Goal: Information Seeking & Learning: Learn about a topic

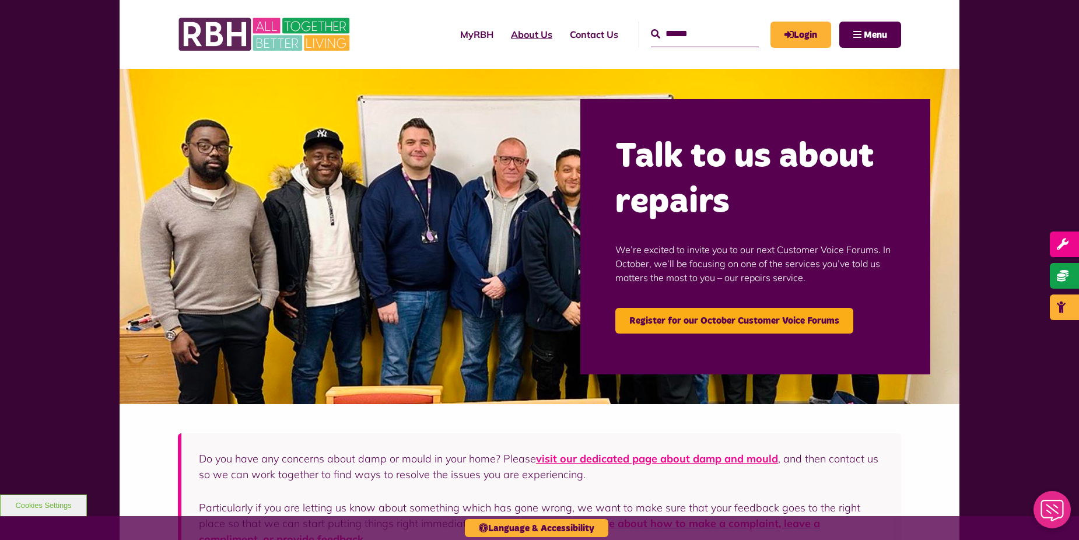
click at [504, 34] on link "About Us" at bounding box center [531, 35] width 59 height 32
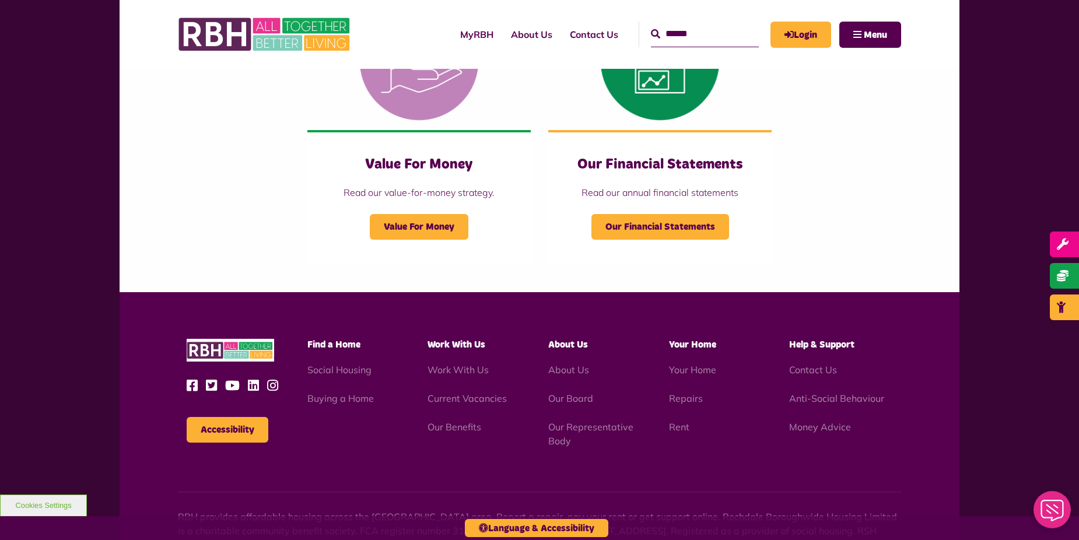
scroll to position [1225, 0]
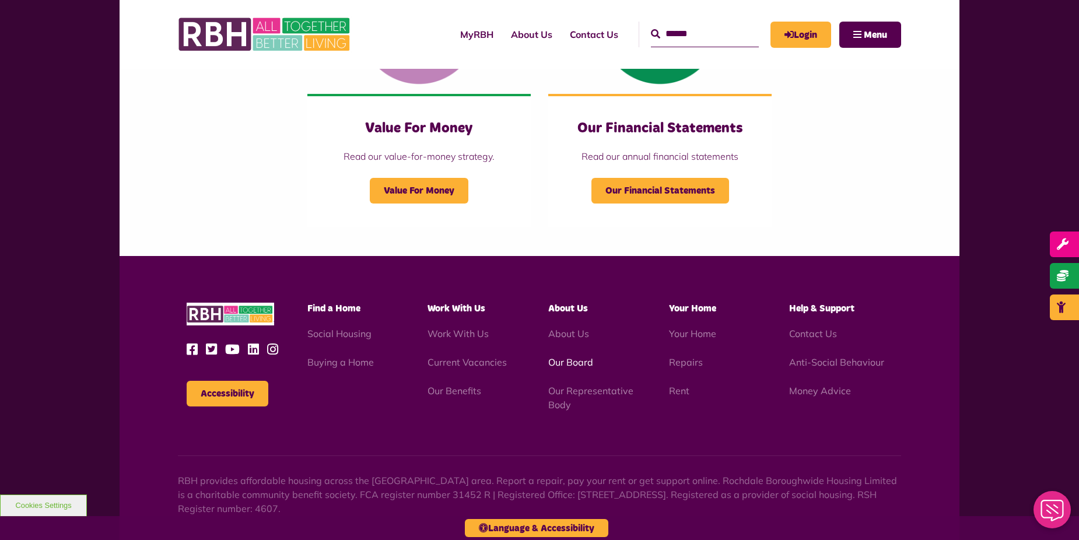
click at [574, 361] on link "Our Board" at bounding box center [570, 363] width 45 height 12
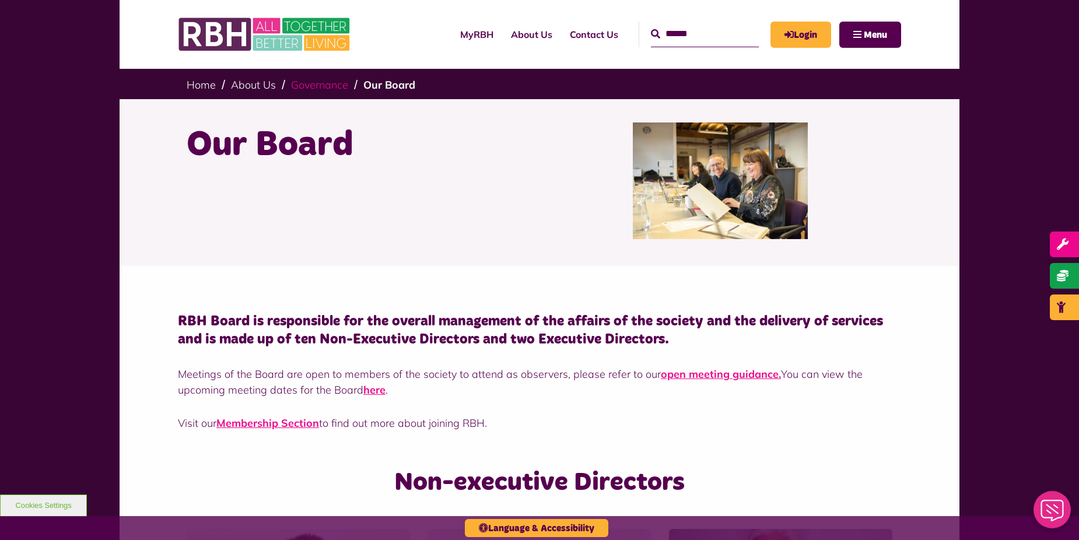
drag, startPoint x: 194, startPoint y: 135, endPoint x: 293, endPoint y: 82, distance: 111.7
click at [293, 82] on link "Governance" at bounding box center [319, 84] width 57 height 13
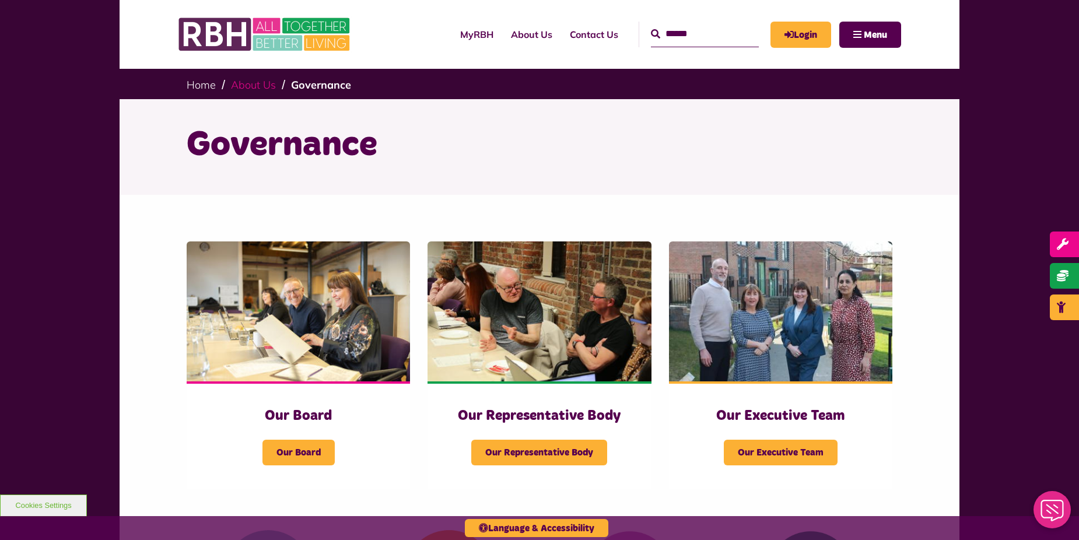
click at [243, 88] on link "About Us" at bounding box center [253, 84] width 45 height 13
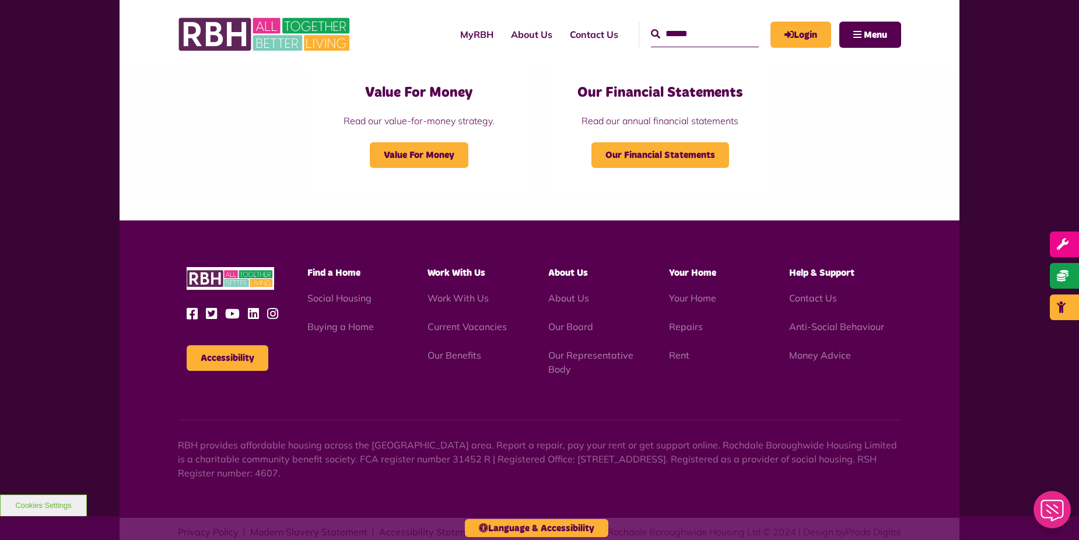
scroll to position [1287, 0]
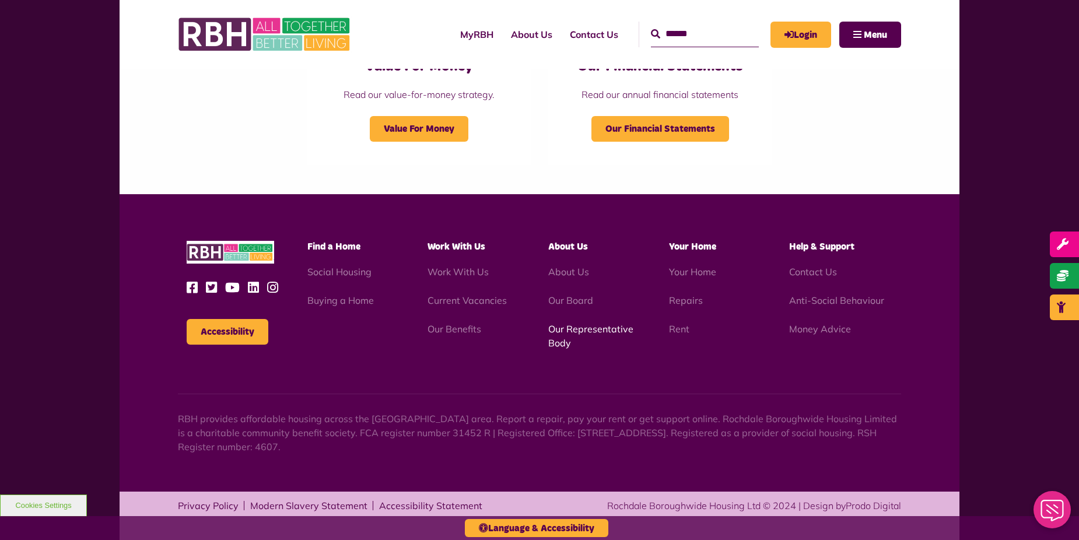
click at [569, 330] on link "Our Representative Body" at bounding box center [590, 336] width 85 height 26
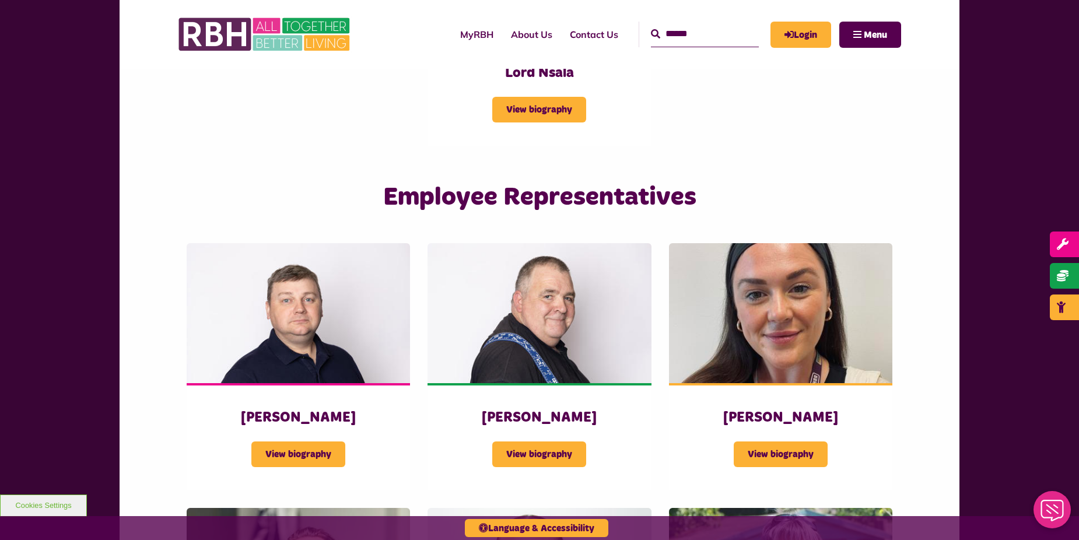
scroll to position [2101, 0]
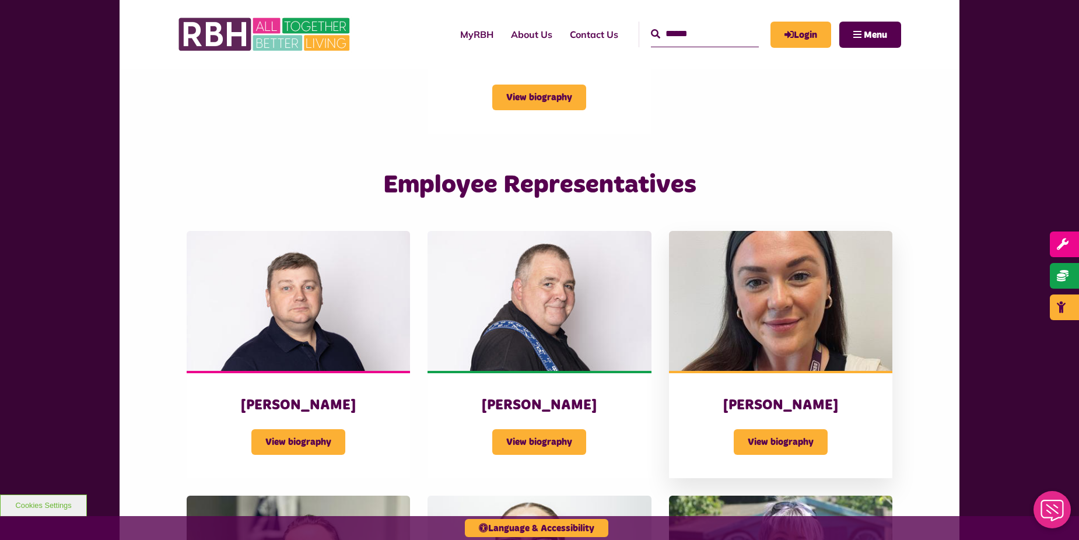
click at [707, 330] on img at bounding box center [780, 301] width 223 height 140
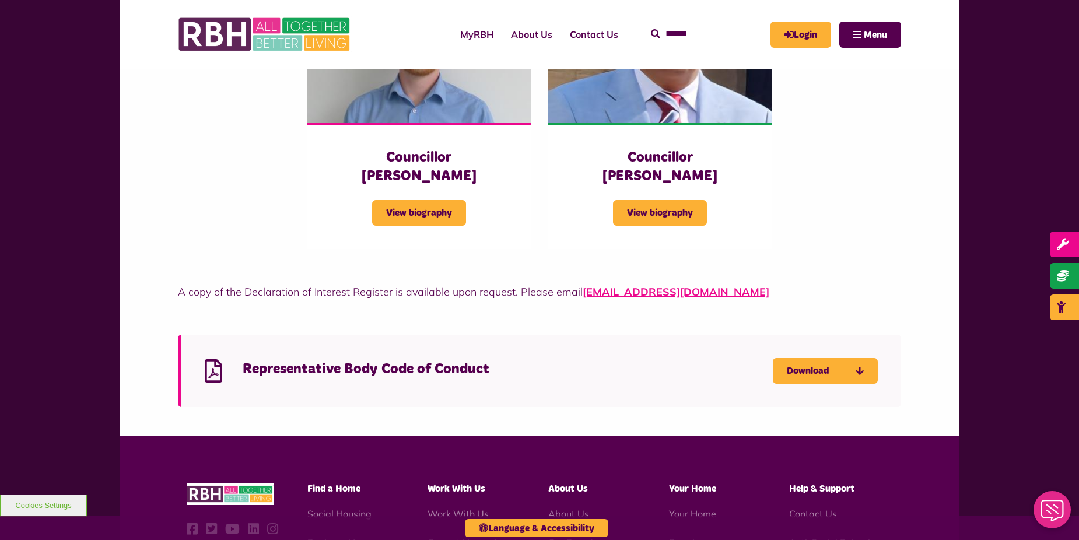
scroll to position [3288, 0]
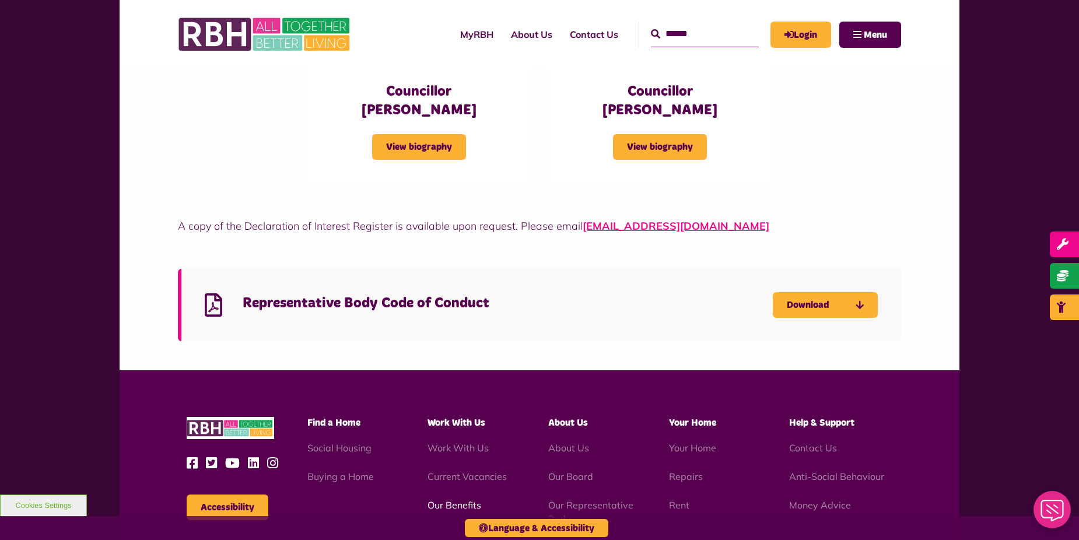
click at [462, 499] on link "Our Benefits" at bounding box center [455, 505] width 54 height 12
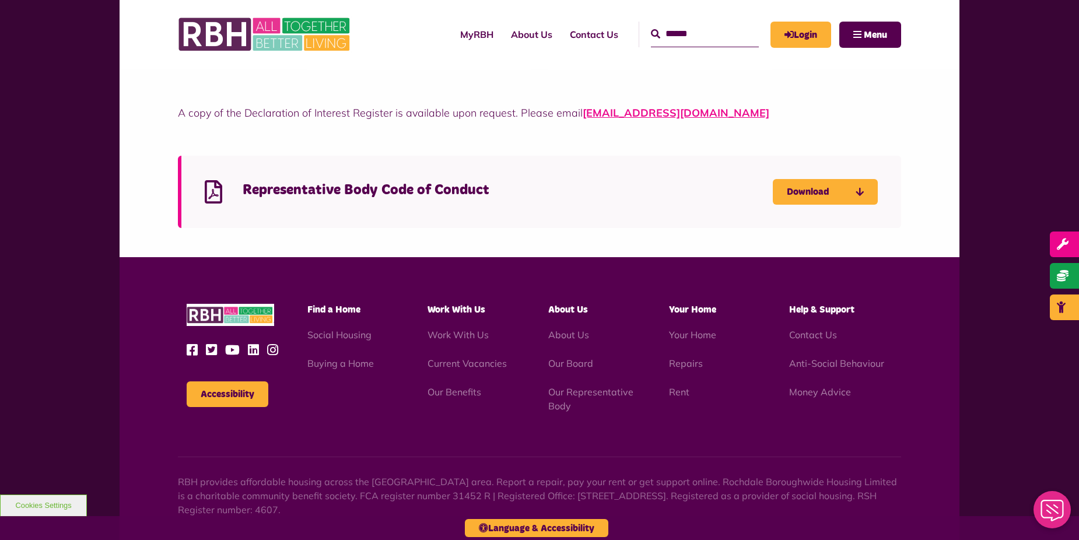
scroll to position [3428, 0]
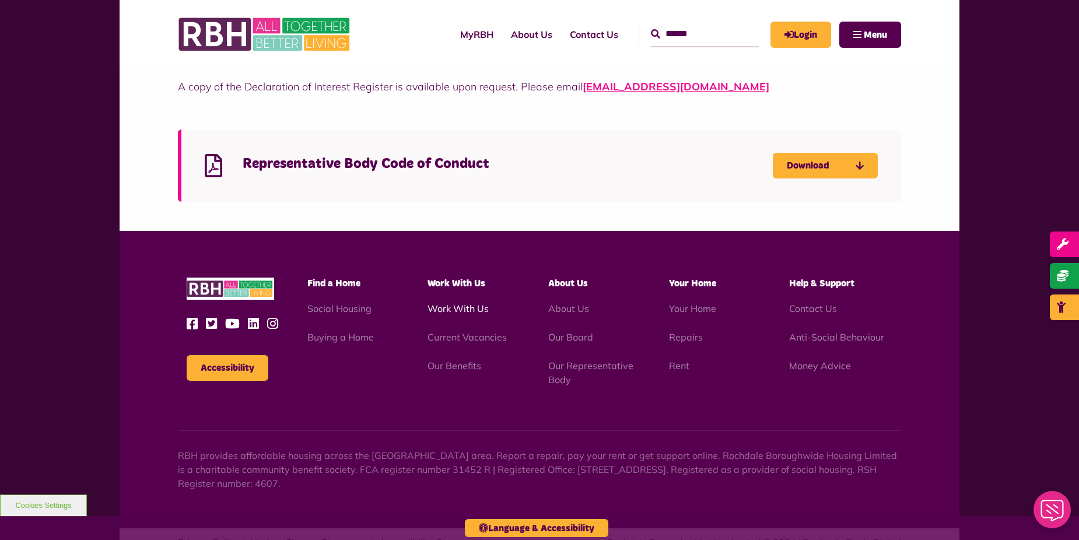
click at [457, 303] on link "Work With Us" at bounding box center [458, 309] width 61 height 12
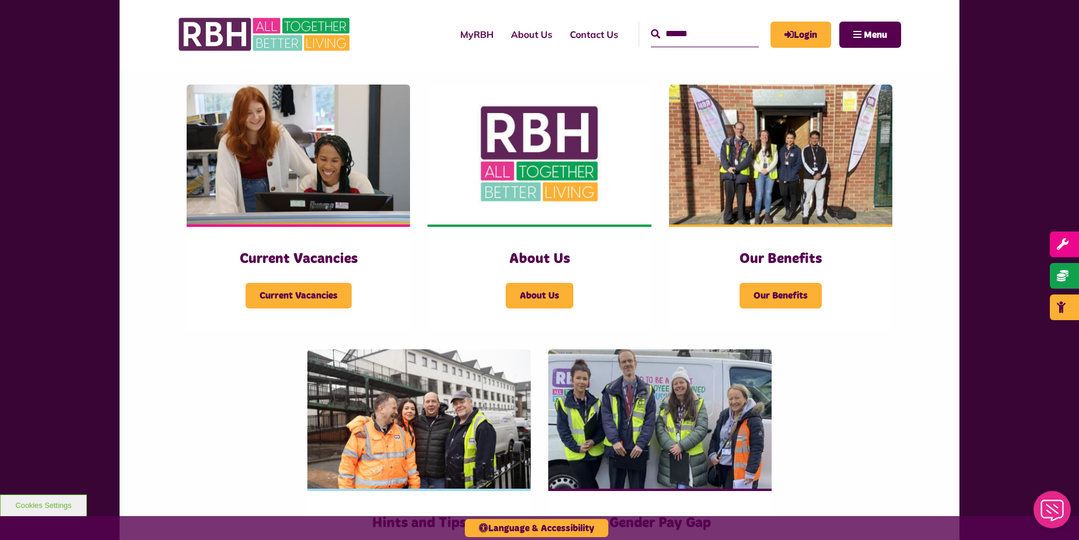
scroll to position [233, 0]
click at [538, 187] on img at bounding box center [539, 155] width 223 height 140
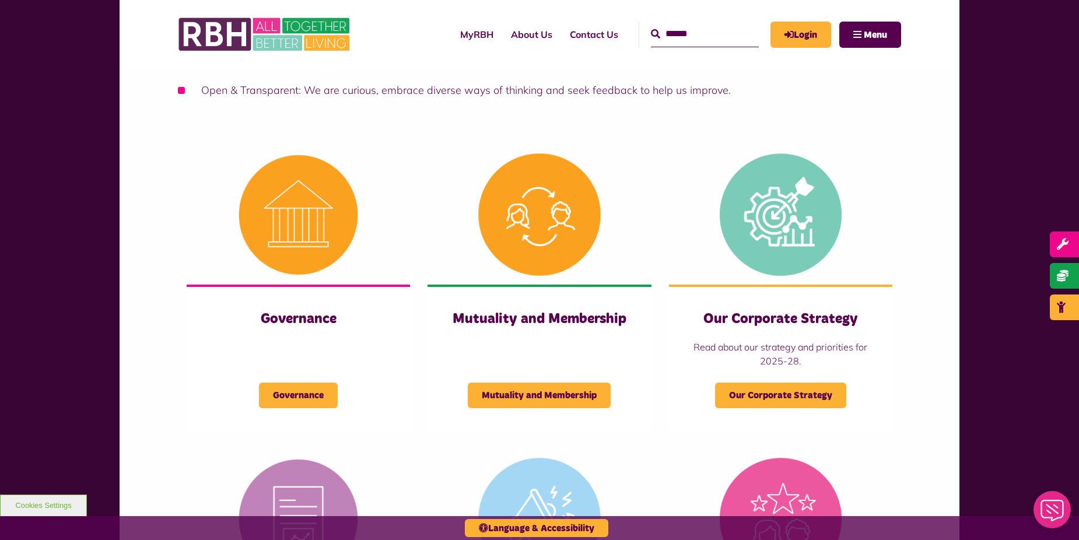
scroll to position [525, 0]
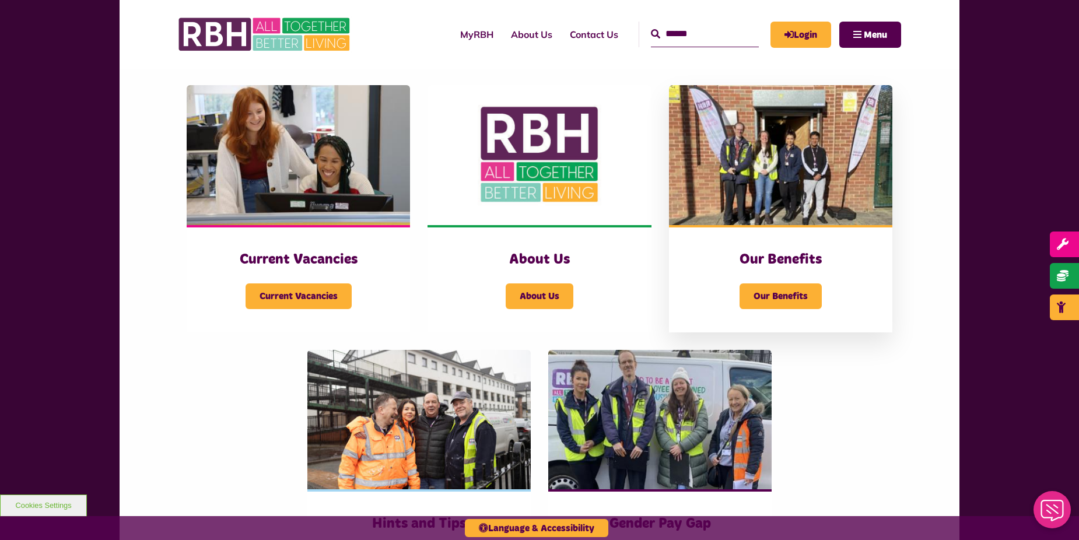
click at [788, 309] on div "Our Benefits Our Benefits" at bounding box center [780, 278] width 223 height 107
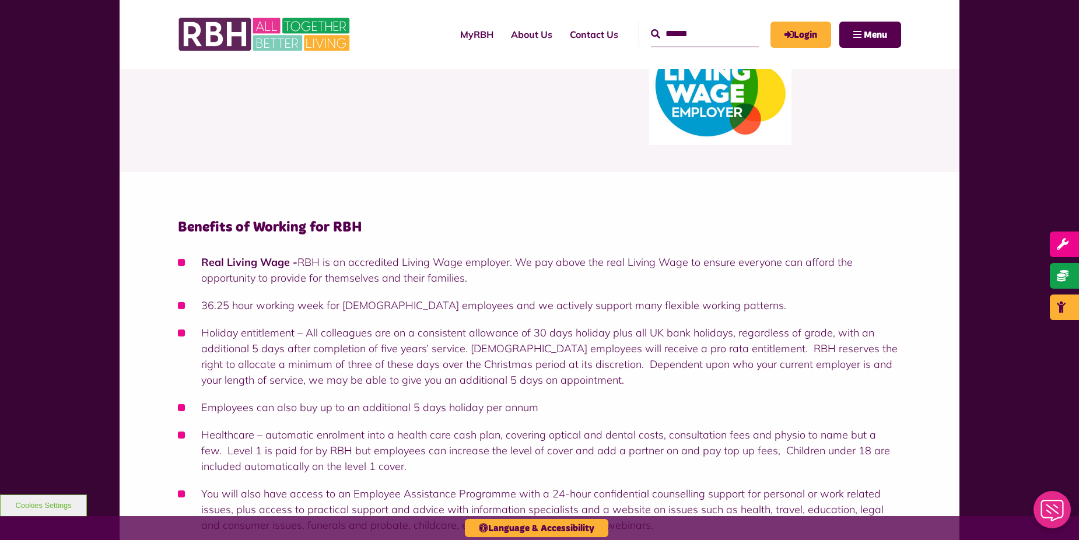
scroll to position [117, 0]
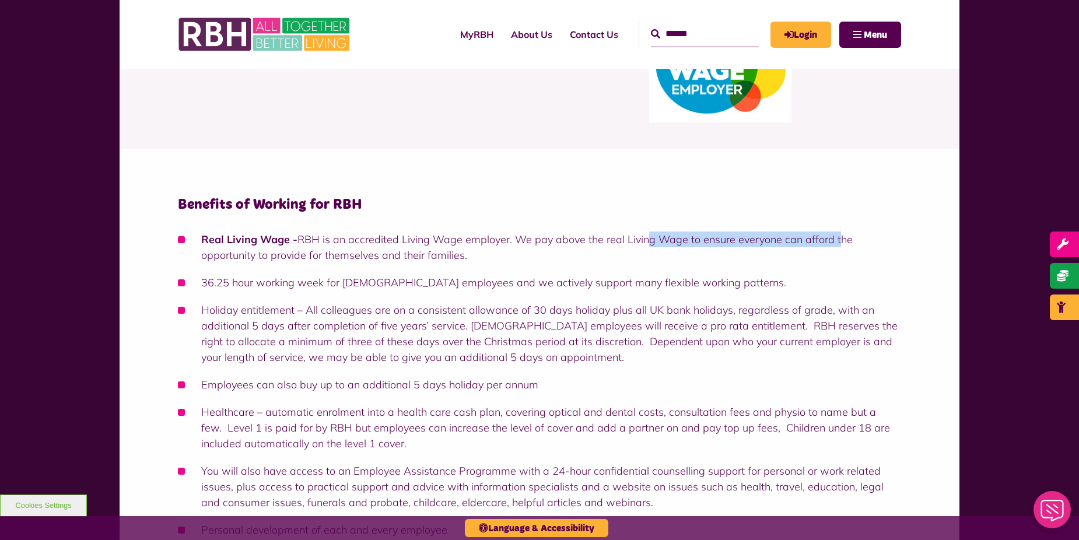
drag, startPoint x: 647, startPoint y: 244, endPoint x: 836, endPoint y: 246, distance: 189.1
click at [836, 246] on li "Real Living Wage - RBH is an accredited Living Wage employer. We pay above the …" at bounding box center [540, 248] width 724 height 32
click at [449, 237] on li "Real Living Wage - RBH is an accredited Living Wage employer. We pay above the …" at bounding box center [540, 248] width 724 height 32
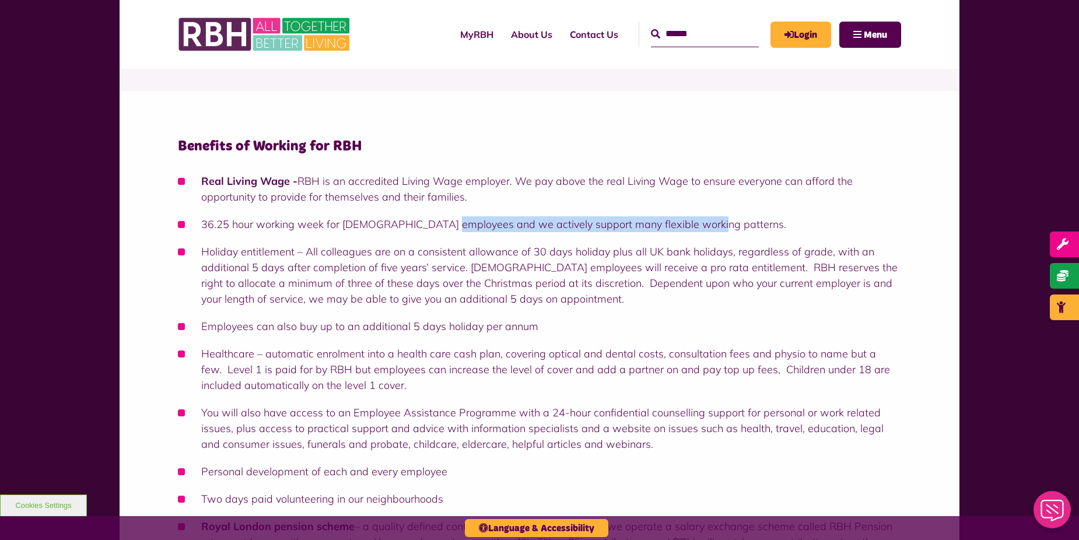
drag, startPoint x: 433, startPoint y: 223, endPoint x: 689, endPoint y: 226, distance: 255.6
click at [689, 226] on li "36.25 hour working week for full time employees and we actively support many fl…" at bounding box center [540, 224] width 724 height 16
drag, startPoint x: 689, startPoint y: 226, endPoint x: 562, endPoint y: 216, distance: 126.4
click at [562, 216] on li "36.25 hour working week for full time employees and we actively support many fl…" at bounding box center [540, 224] width 724 height 16
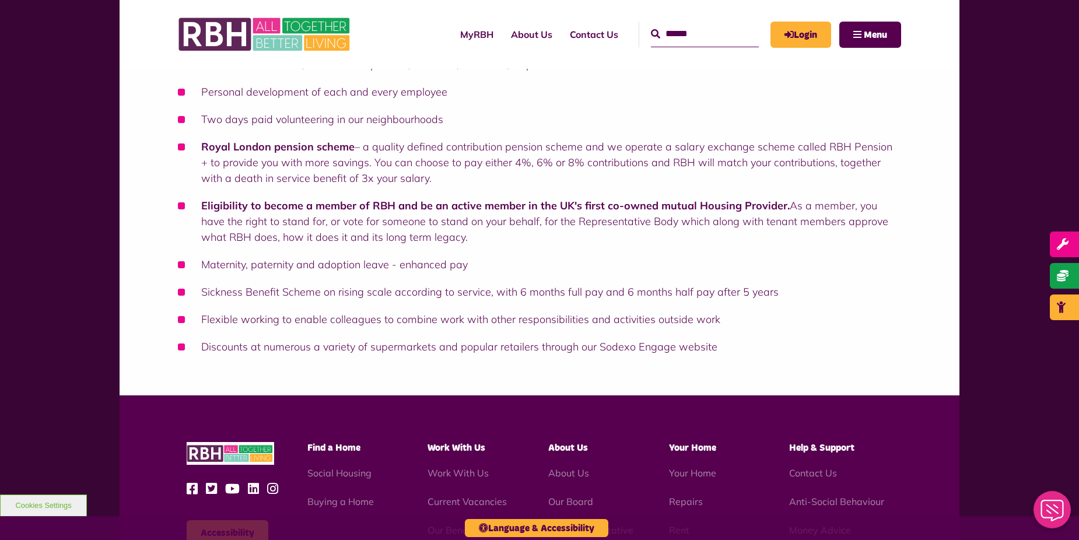
scroll to position [583, 0]
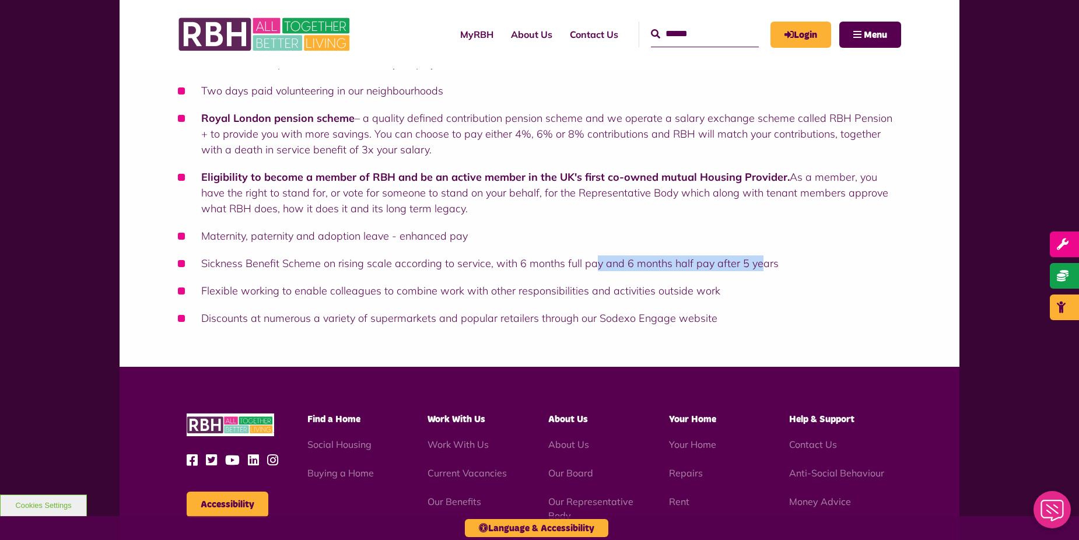
drag, startPoint x: 595, startPoint y: 263, endPoint x: 757, endPoint y: 258, distance: 162.3
click at [757, 258] on li "Sickness Benefit Scheme on rising scale according to service, with 6 months ful…" at bounding box center [540, 264] width 724 height 16
drag, startPoint x: 757, startPoint y: 258, endPoint x: 611, endPoint y: 253, distance: 146.0
click at [611, 253] on ul "Real Living Wage - RBH is an accredited Living Wage employer. We pay above the …" at bounding box center [540, 45] width 724 height 561
click at [603, 264] on li "Sickness Benefit Scheme on rising scale according to service, with 6 months ful…" at bounding box center [540, 264] width 724 height 16
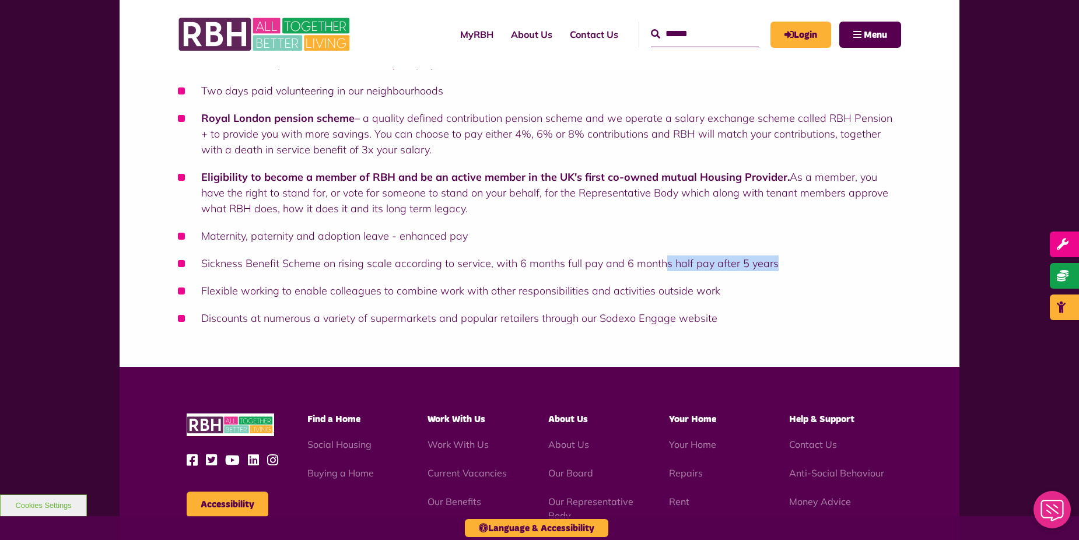
drag, startPoint x: 603, startPoint y: 264, endPoint x: 770, endPoint y: 267, distance: 166.3
click at [770, 267] on li "Sickness Benefit Scheme on rising scale according to service, with 6 months ful…" at bounding box center [540, 264] width 724 height 16
drag, startPoint x: 770, startPoint y: 267, endPoint x: 561, endPoint y: 265, distance: 208.9
click at [581, 265] on li "Sickness Benefit Scheme on rising scale according to service, with 6 months ful…" at bounding box center [540, 264] width 724 height 16
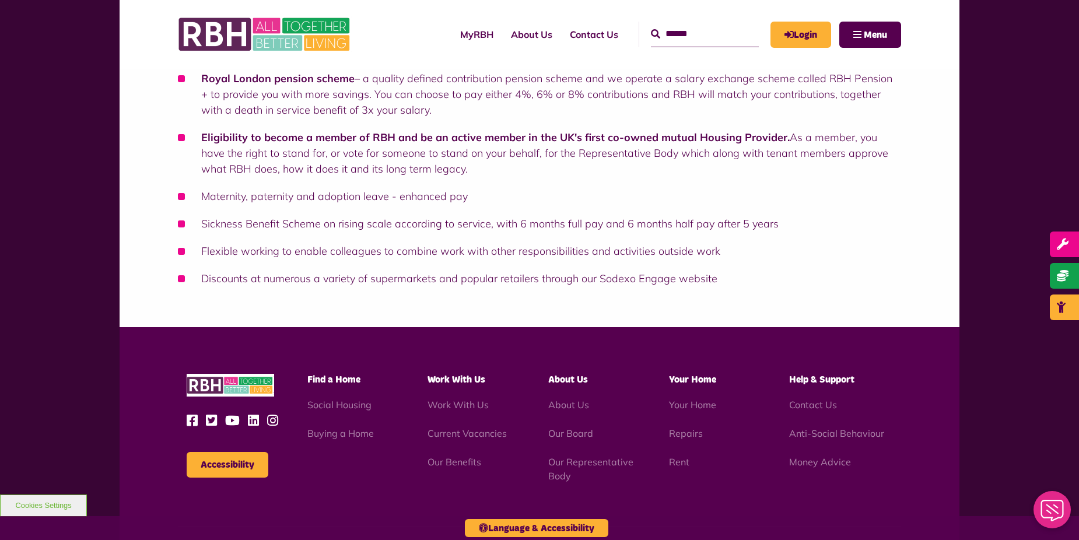
scroll to position [642, 0]
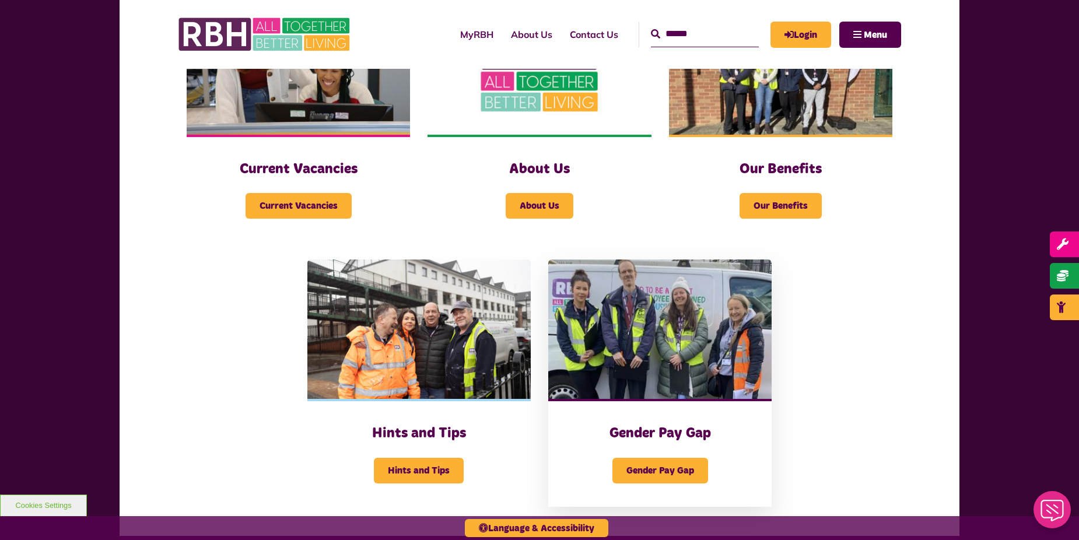
scroll to position [408, 0]
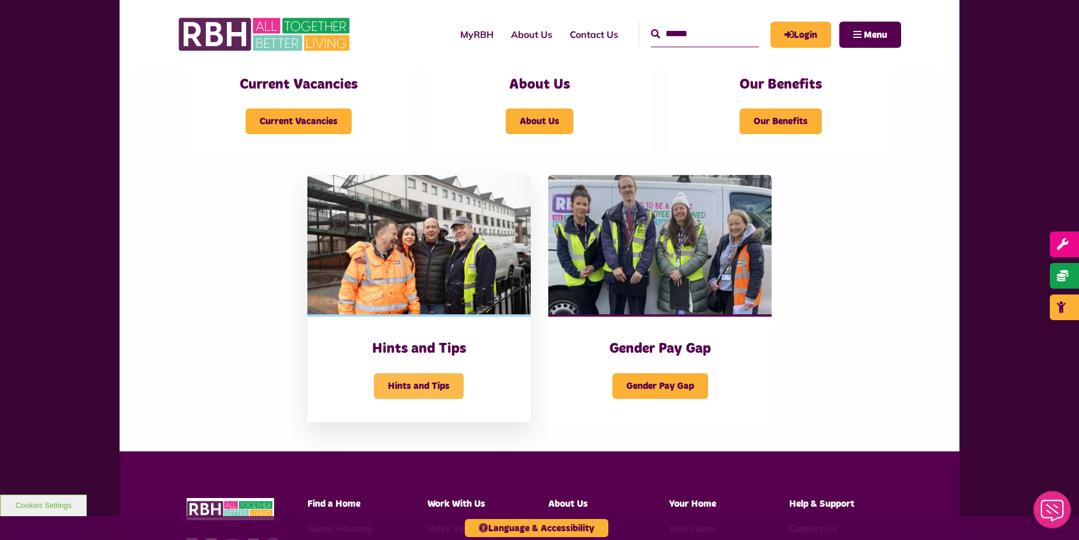
drag, startPoint x: 401, startPoint y: 383, endPoint x: 393, endPoint y: 376, distance: 10.4
click at [401, 383] on span "Hints and Tips" at bounding box center [419, 386] width 90 height 26
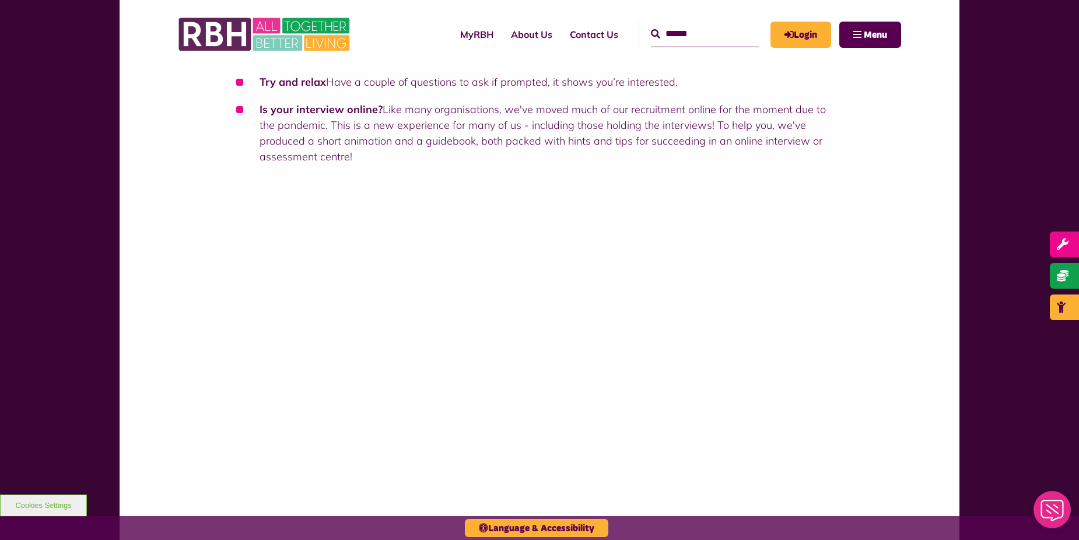
scroll to position [583, 0]
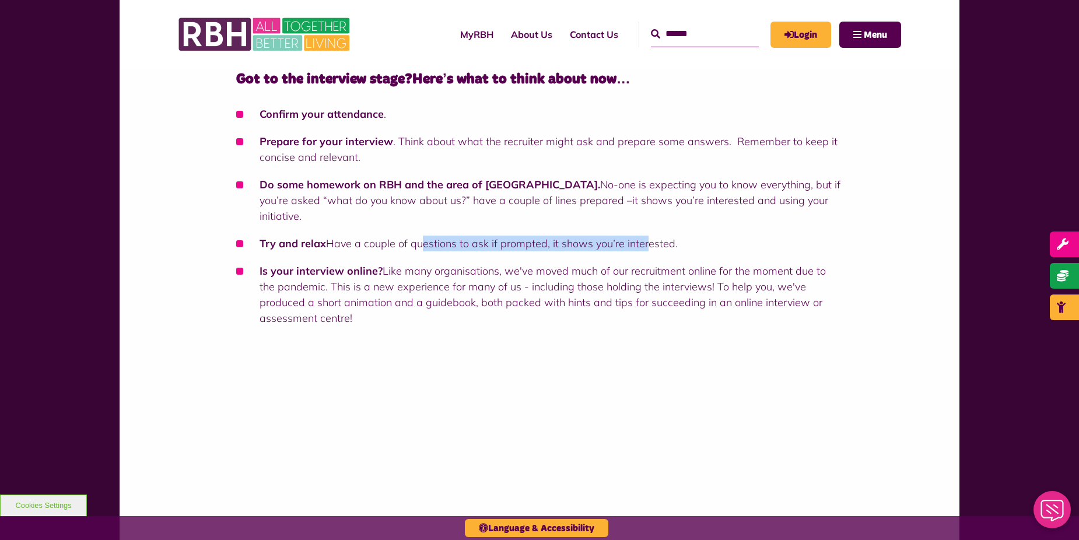
drag, startPoint x: 480, startPoint y: 225, endPoint x: 648, endPoint y: 227, distance: 168.6
click at [648, 236] on li "Try and relax Have a couple of questions to ask if prompted, it shows you’re in…" at bounding box center [539, 244] width 607 height 16
drag, startPoint x: 648, startPoint y: 227, endPoint x: 434, endPoint y: 261, distance: 216.8
click at [435, 263] on li "Is your interview online? Like many organisations, we've moved much of our recr…" at bounding box center [539, 294] width 607 height 63
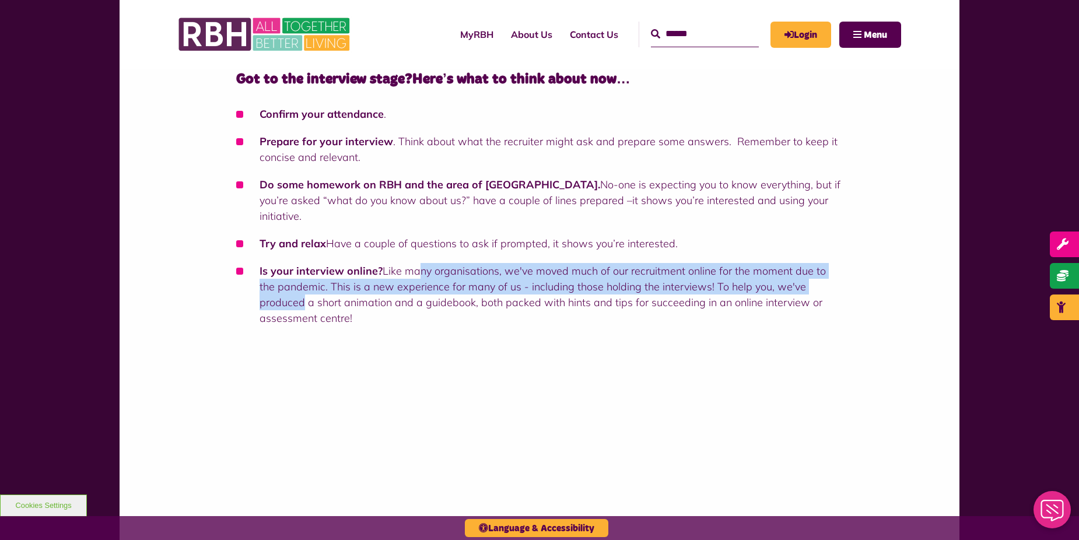
drag, startPoint x: 415, startPoint y: 258, endPoint x: 822, endPoint y: 264, distance: 407.3
click at [822, 264] on li "Is your interview online? Like many organisations, we've moved much of our recr…" at bounding box center [539, 294] width 607 height 63
drag, startPoint x: 822, startPoint y: 264, endPoint x: 597, endPoint y: 266, distance: 225.2
click at [597, 266] on li "Is your interview online? Like many organisations, we've moved much of our recr…" at bounding box center [539, 294] width 607 height 63
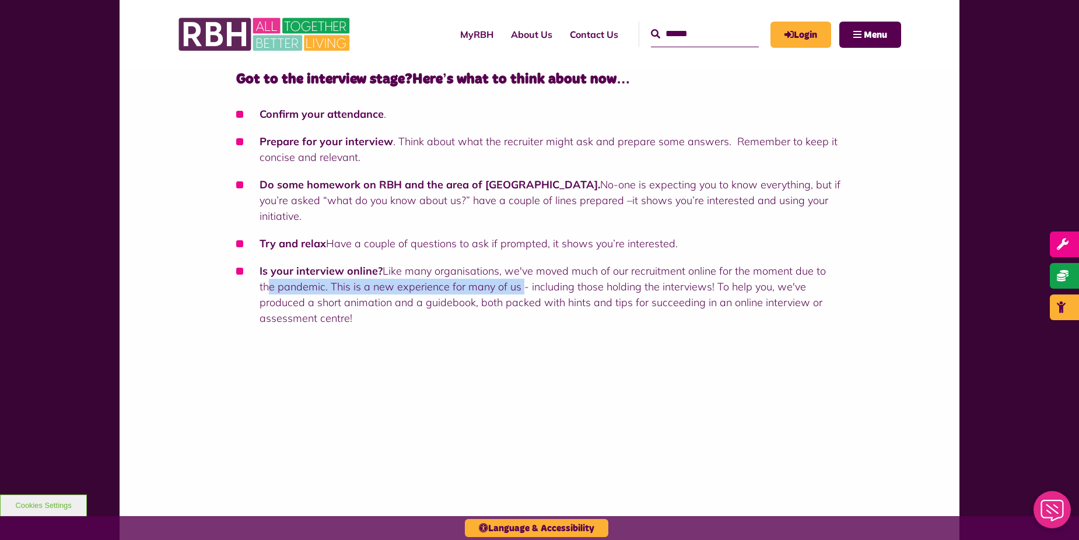
drag, startPoint x: 509, startPoint y: 273, endPoint x: 829, endPoint y: 260, distance: 320.0
click at [829, 263] on li "Is your interview online? Like many organisations, we've moved much of our recr…" at bounding box center [539, 294] width 607 height 63
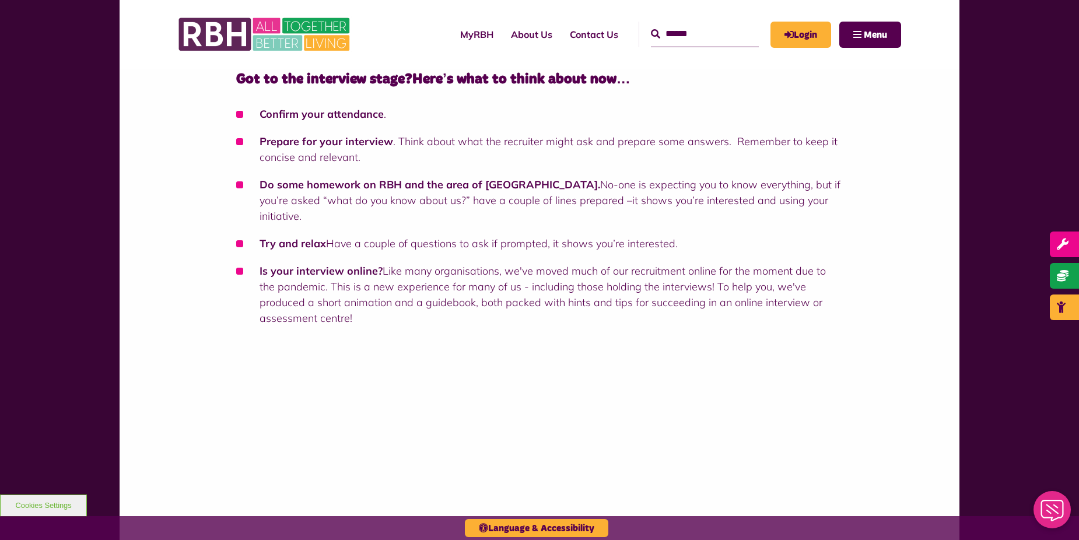
click at [712, 278] on li "Is your interview online? Like many organisations, we've moved much of our recr…" at bounding box center [539, 294] width 607 height 63
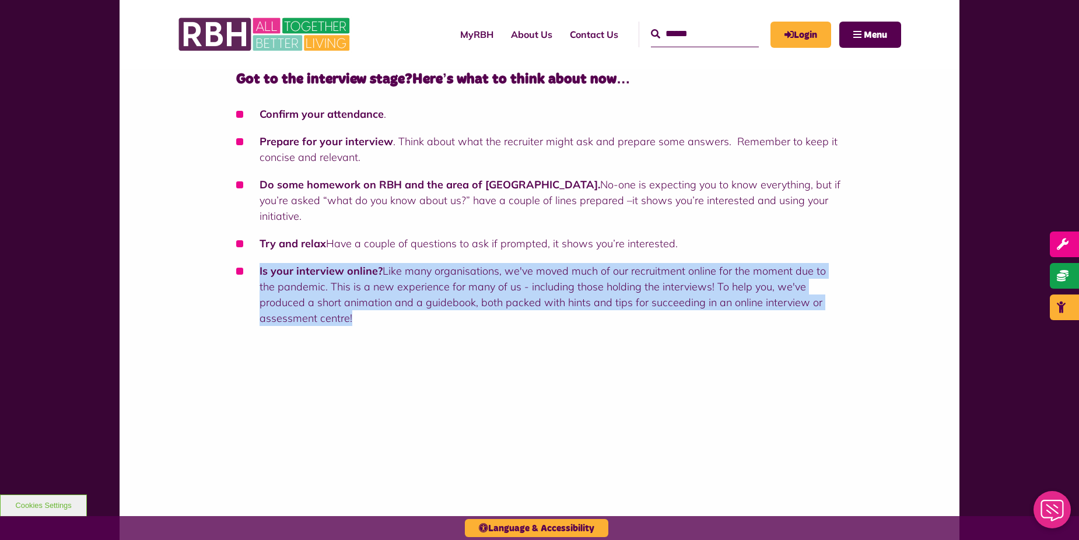
click at [712, 278] on li "Is your interview online? Like many organisations, we've moved much of our recr…" at bounding box center [539, 294] width 607 height 63
drag, startPoint x: 712, startPoint y: 278, endPoint x: 659, endPoint y: 278, distance: 53.1
click at [659, 278] on li "Is your interview online? Like many organisations, we've moved much of our recr…" at bounding box center [539, 294] width 607 height 63
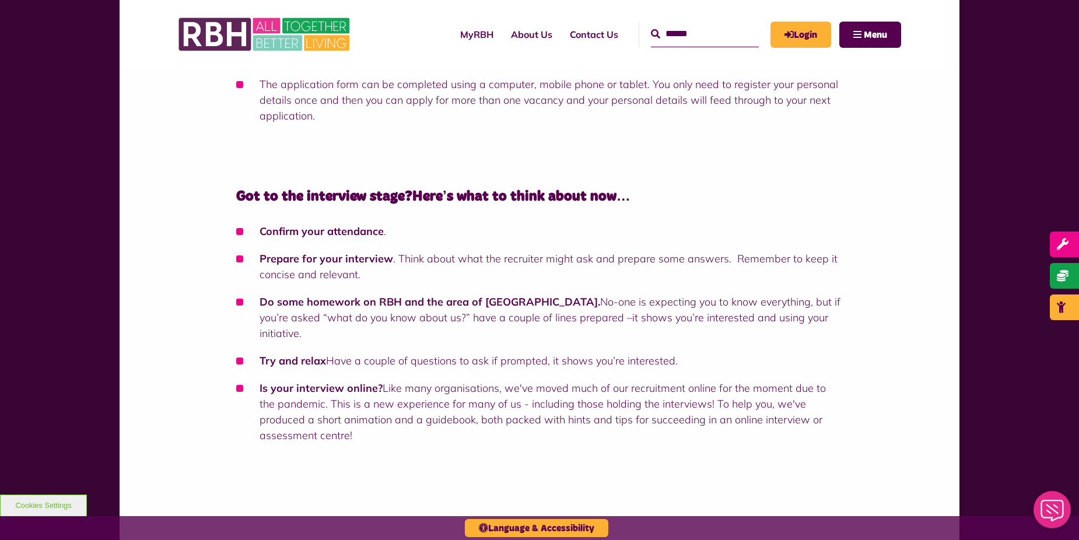
scroll to position [466, 0]
click at [362, 400] on li "Is your interview online? Like many organisations, we've moved much of our recr…" at bounding box center [539, 411] width 607 height 63
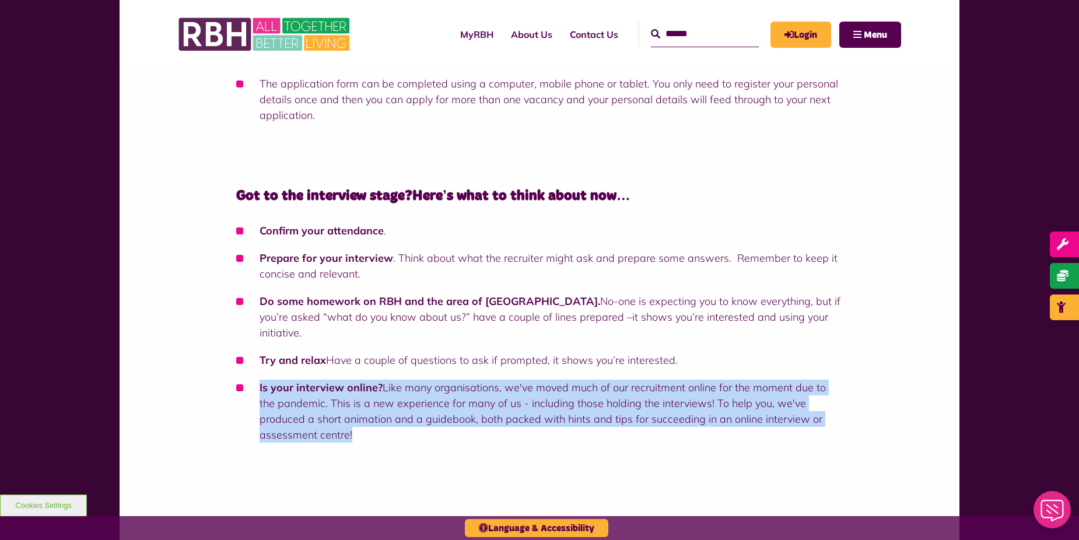
click at [362, 400] on li "Is your interview online? Like many organisations, we've moved much of our recr…" at bounding box center [539, 411] width 607 height 63
drag, startPoint x: 362, startPoint y: 400, endPoint x: 519, endPoint y: 406, distance: 156.5
click at [519, 406] on li "Is your interview online? Like many organisations, we've moved much of our recr…" at bounding box center [539, 411] width 607 height 63
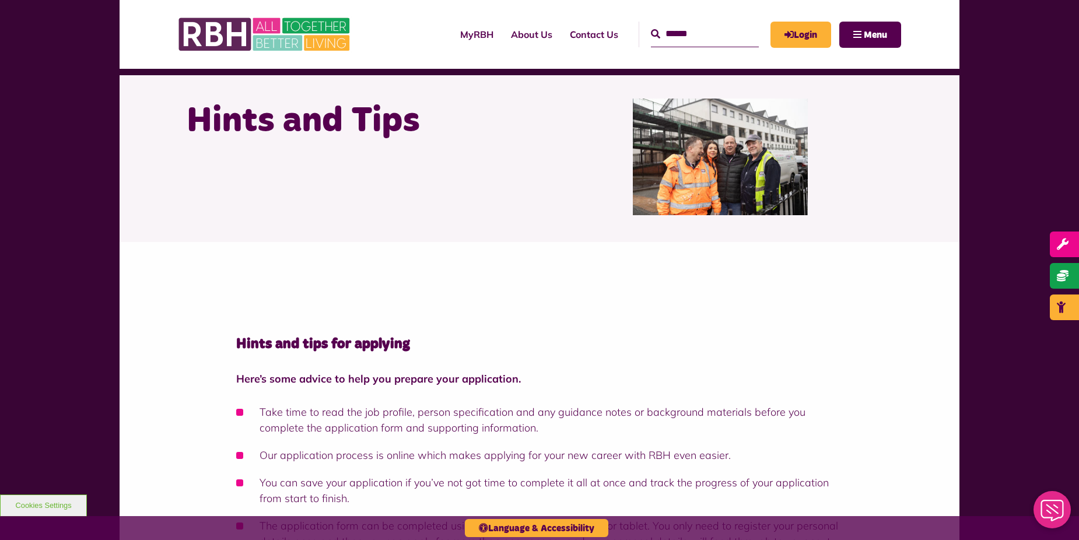
scroll to position [0, 0]
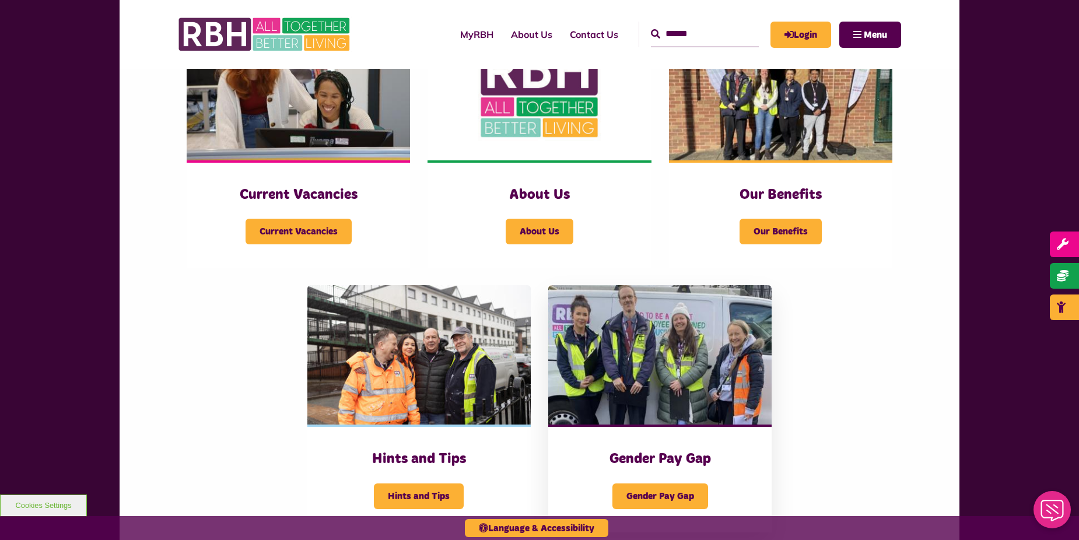
scroll to position [292, 0]
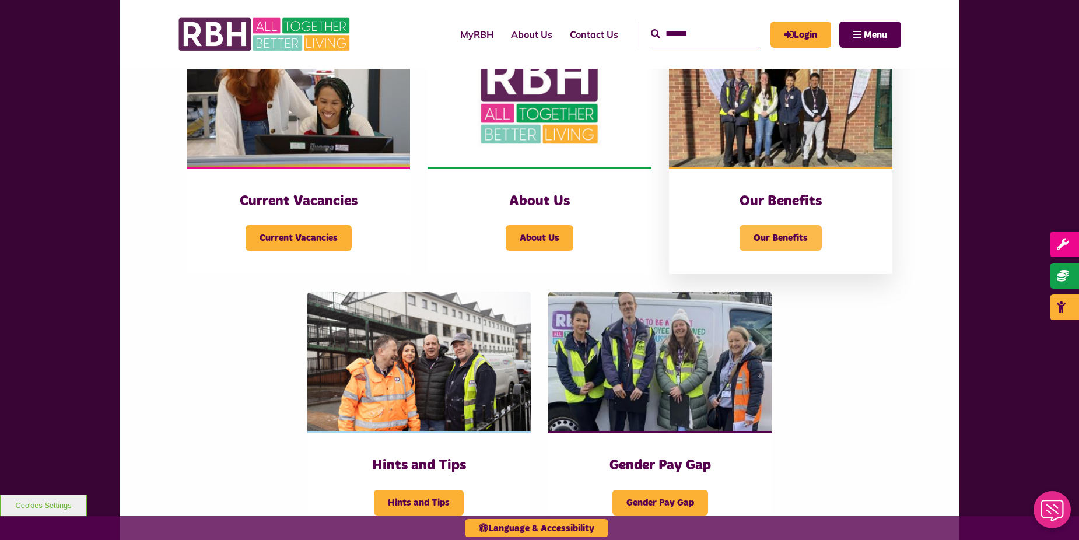
click at [768, 234] on span "Our Benefits" at bounding box center [781, 238] width 82 height 26
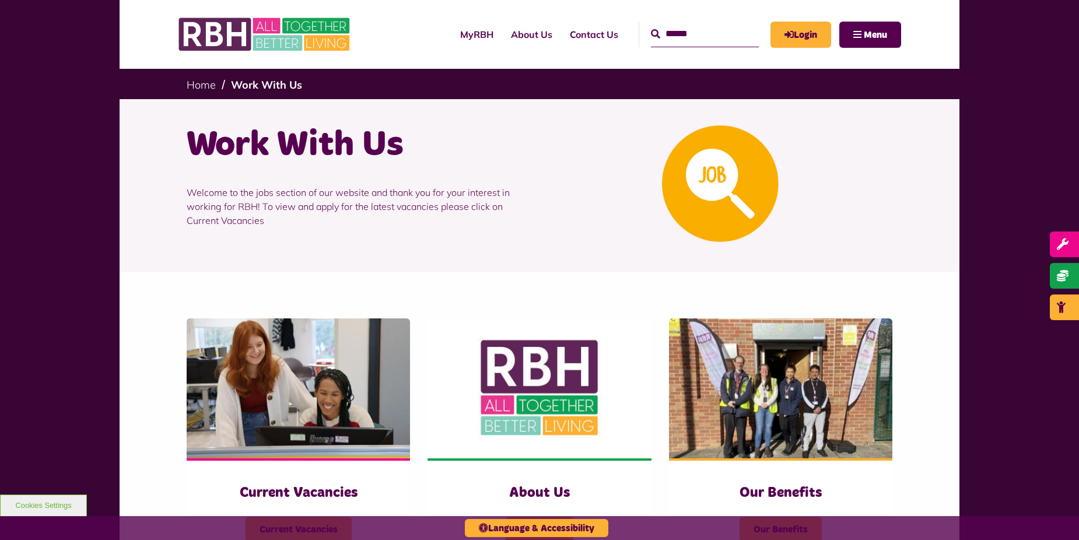
click at [272, 517] on span "Current Vacancies" at bounding box center [299, 530] width 106 height 26
